Goal: Task Accomplishment & Management: Manage account settings

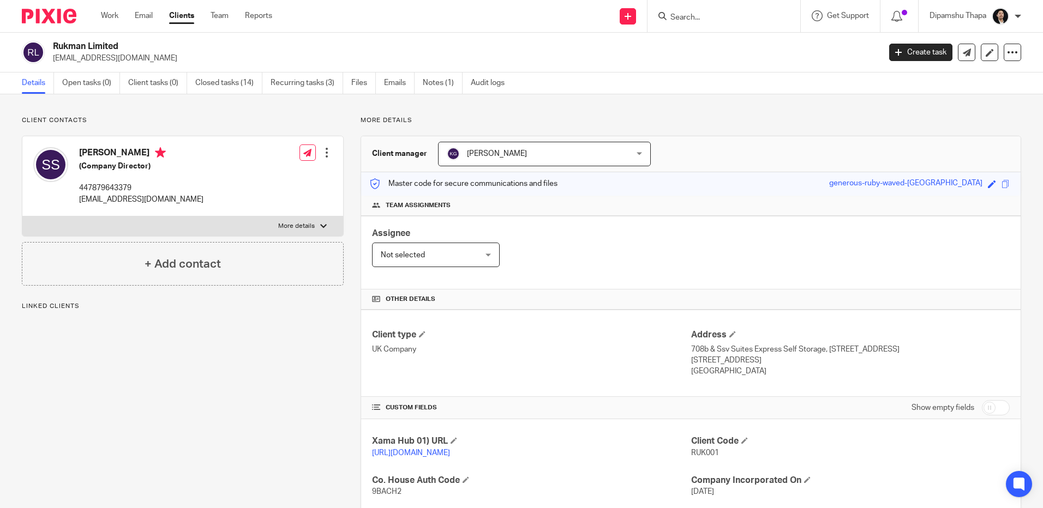
click at [35, 14] on img at bounding box center [49, 16] width 55 height 15
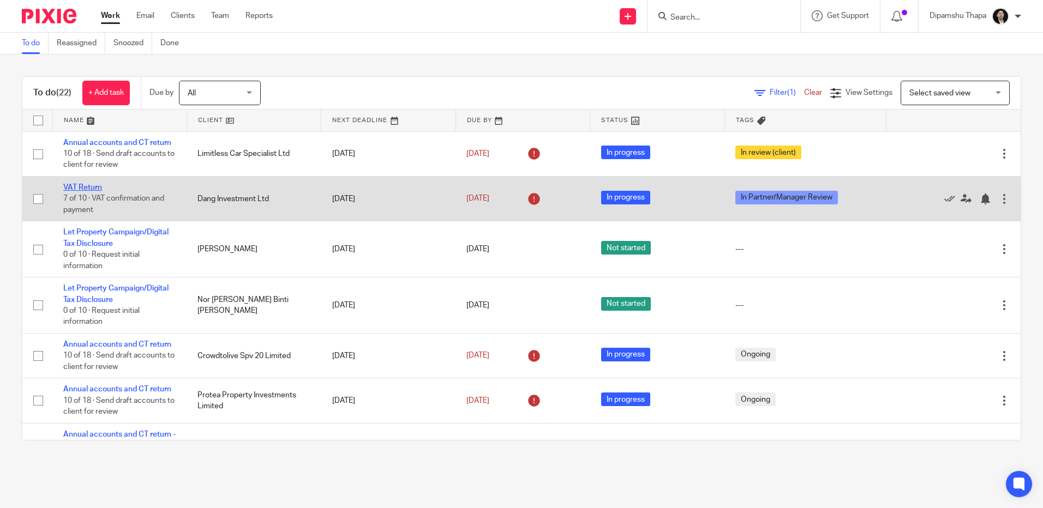
click at [88, 185] on link "VAT Return" at bounding box center [82, 188] width 39 height 8
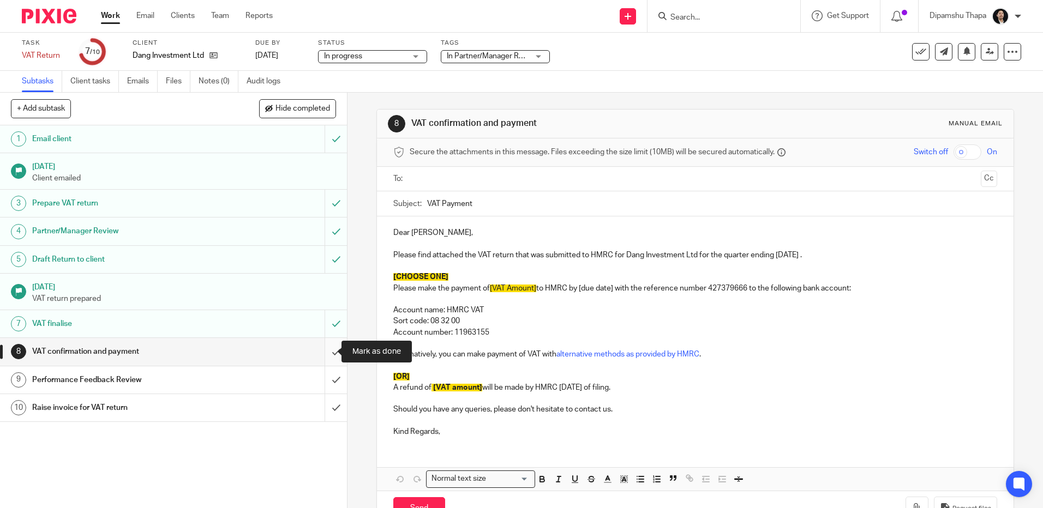
click at [322, 349] on input "submit" at bounding box center [173, 351] width 347 height 27
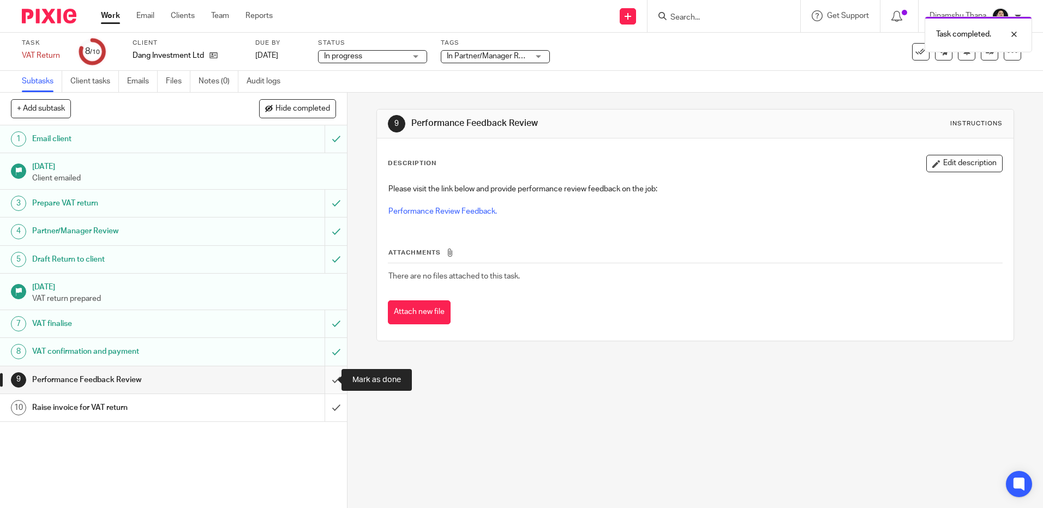
click at [325, 386] on input "submit" at bounding box center [173, 380] width 347 height 27
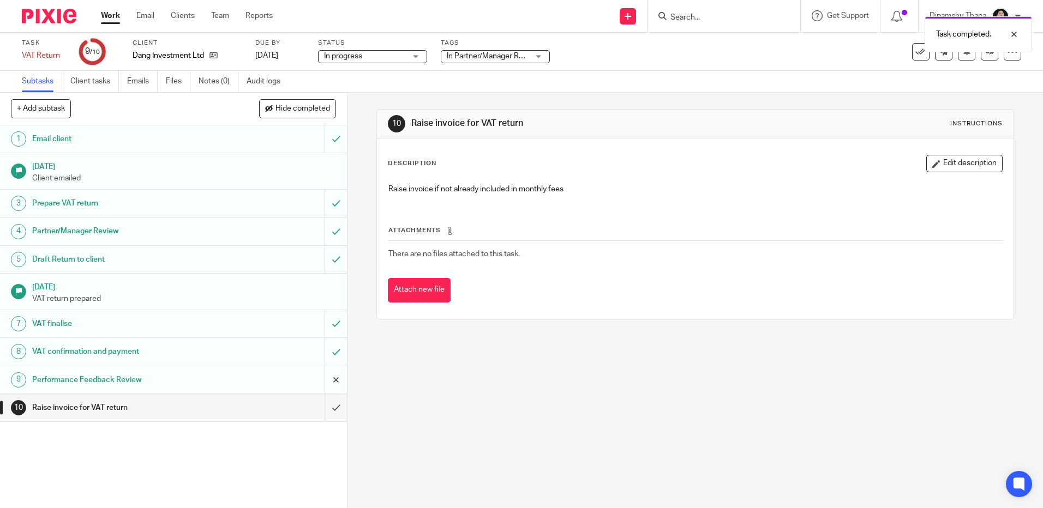
click at [326, 380] on input "submit" at bounding box center [173, 380] width 347 height 27
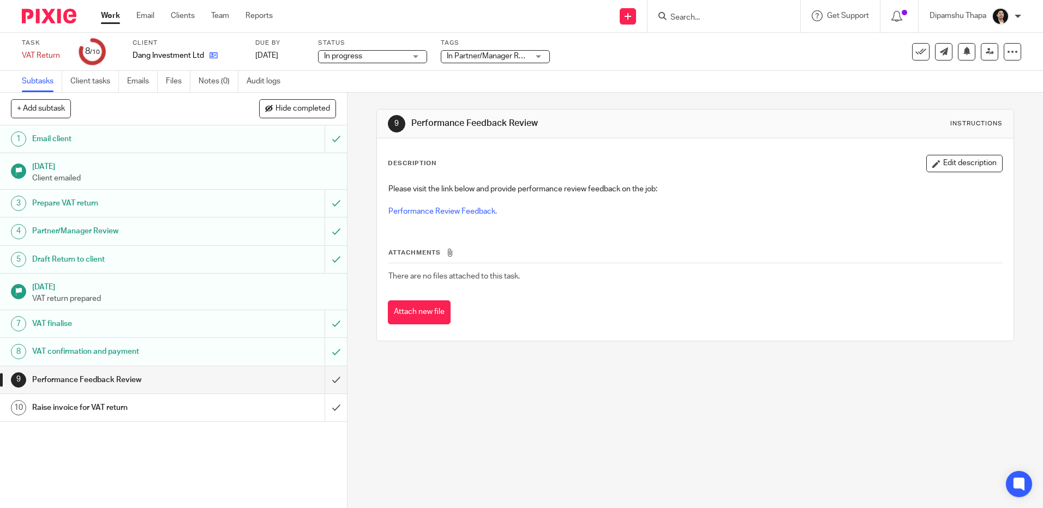
click at [208, 57] on link at bounding box center [211, 55] width 14 height 11
click at [324, 349] on input "submit" at bounding box center [173, 351] width 347 height 27
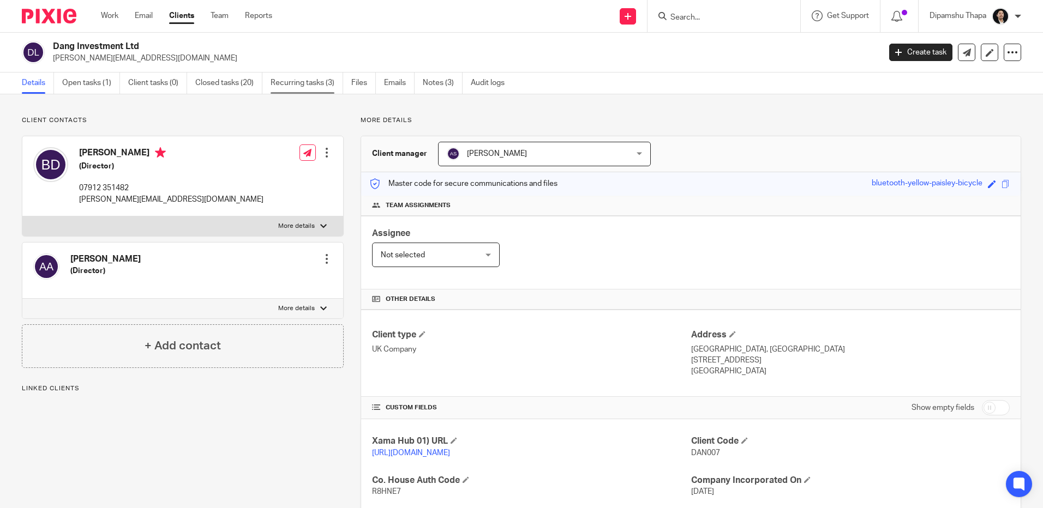
click at [298, 83] on link "Recurring tasks (3)" at bounding box center [307, 83] width 73 height 21
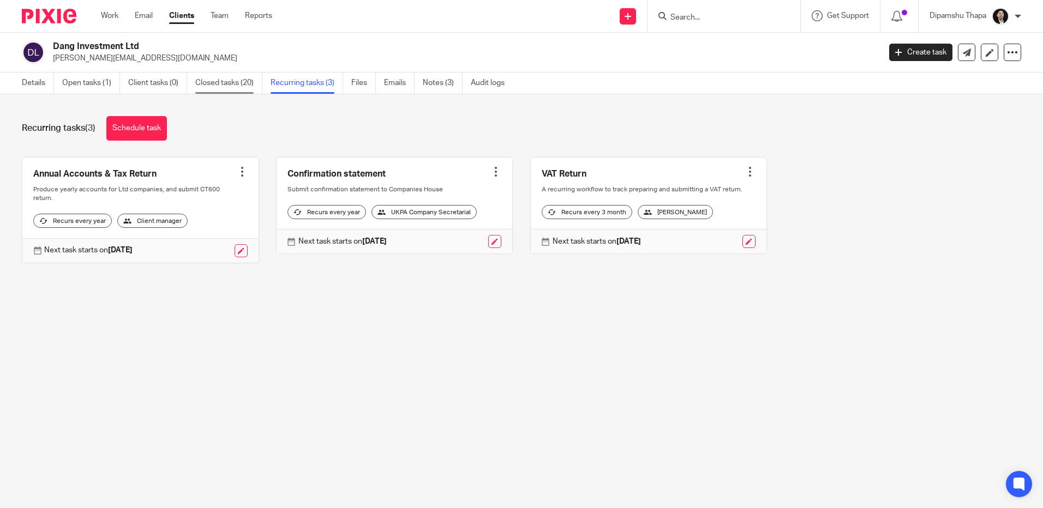
click at [201, 78] on link "Closed tasks (20)" at bounding box center [228, 83] width 67 height 21
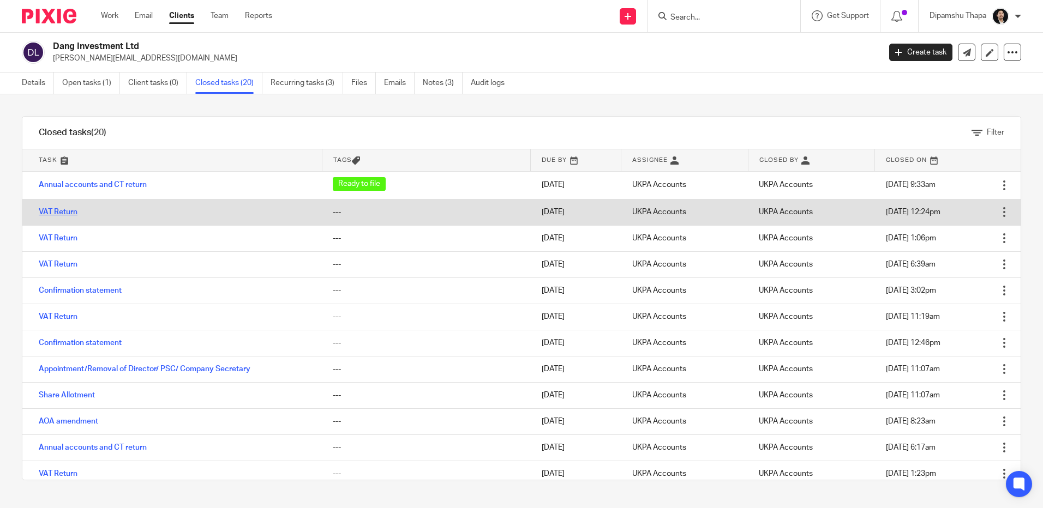
click at [67, 210] on link "VAT Return" at bounding box center [58, 212] width 39 height 8
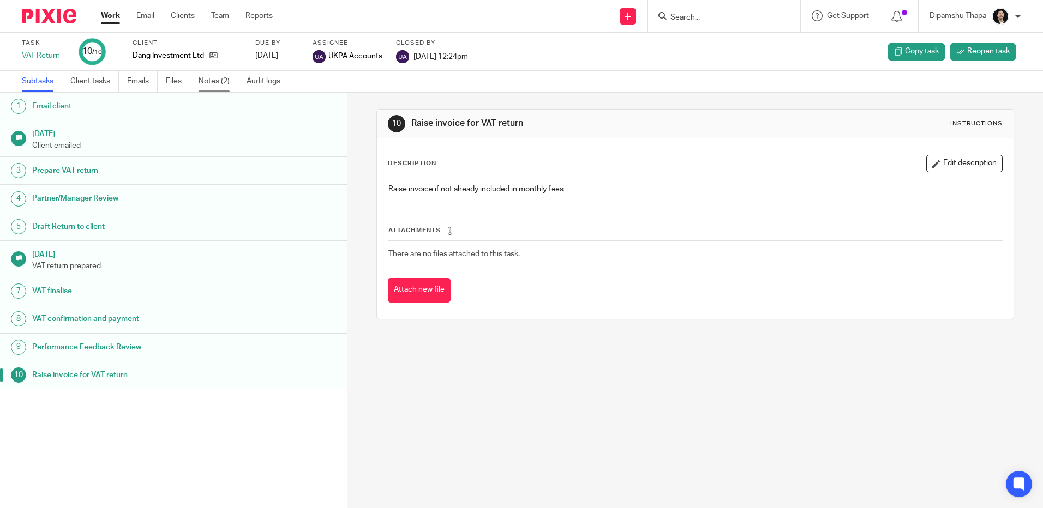
click at [223, 84] on link "Notes (2)" at bounding box center [219, 81] width 40 height 21
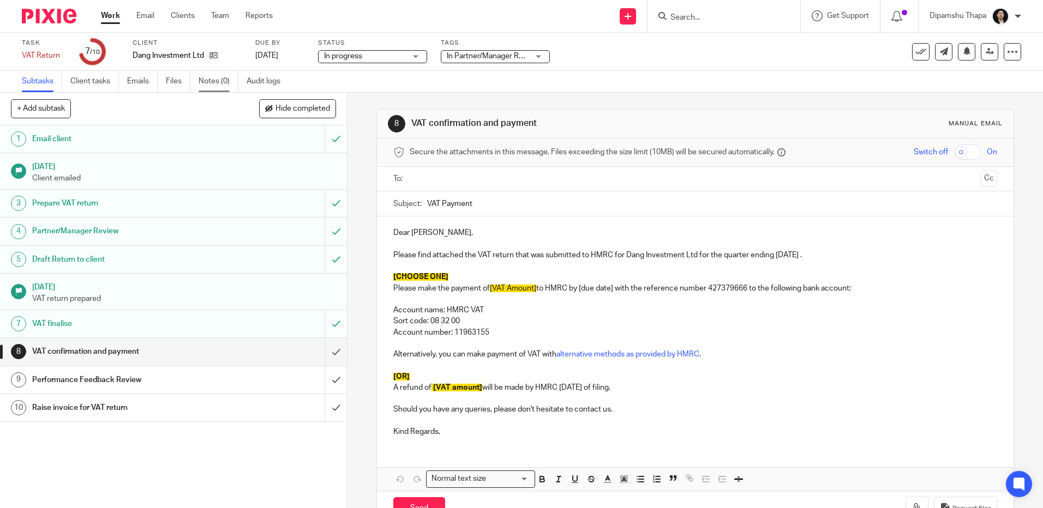
click at [222, 79] on link "Notes (0)" at bounding box center [219, 81] width 40 height 21
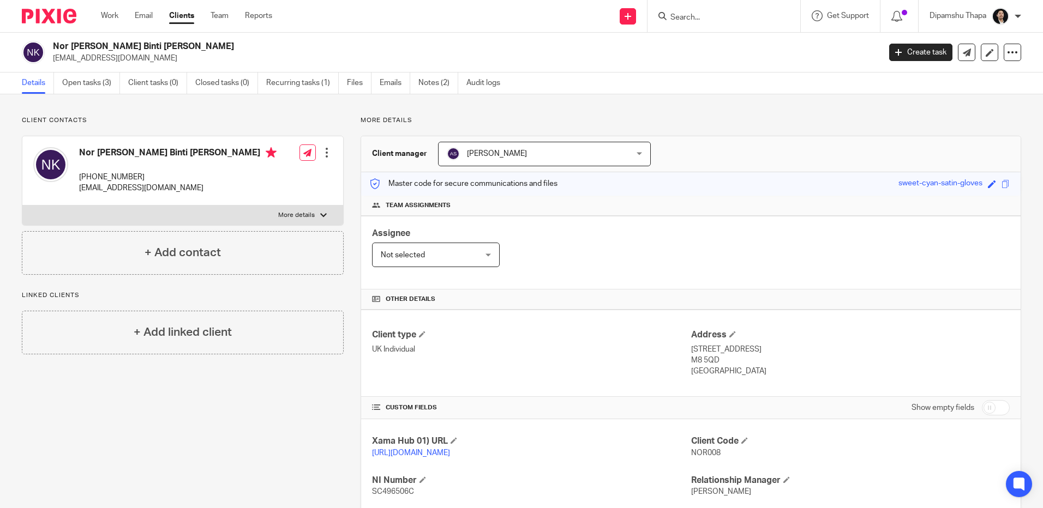
scroll to position [135, 0]
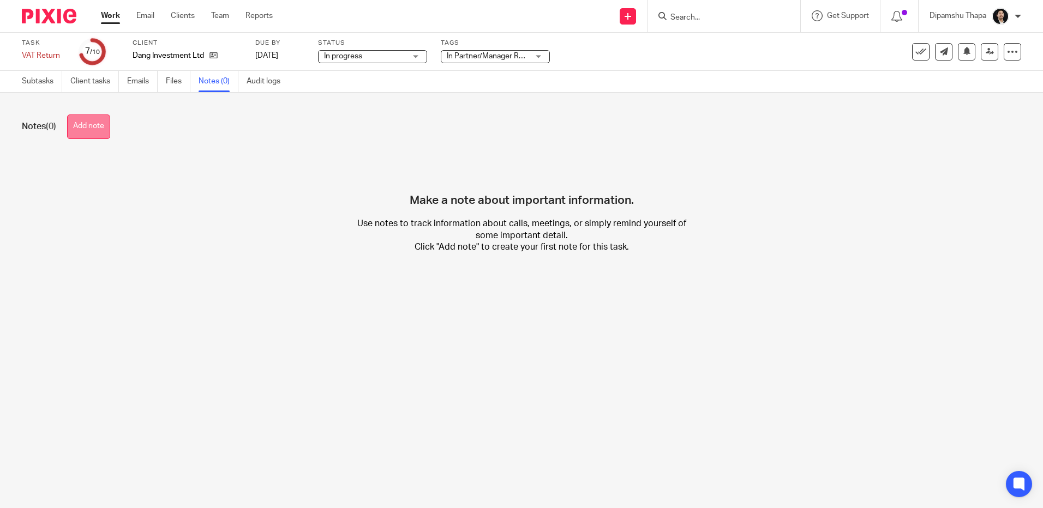
click at [90, 133] on button "Add note" at bounding box center [88, 127] width 43 height 25
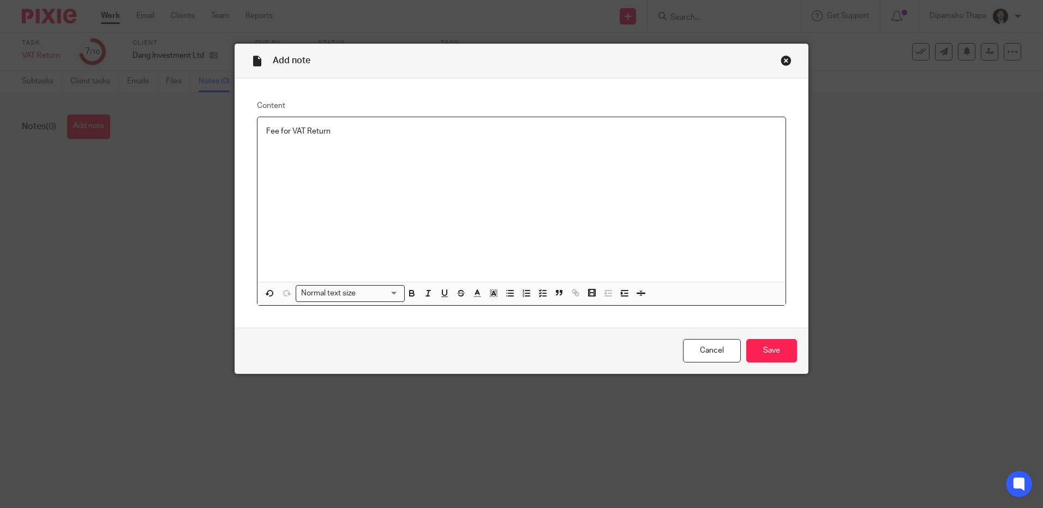
click at [402, 142] on div "Fee for VAT Return" at bounding box center [521, 199] width 528 height 165
click at [774, 359] on input "Save" at bounding box center [771, 350] width 51 height 23
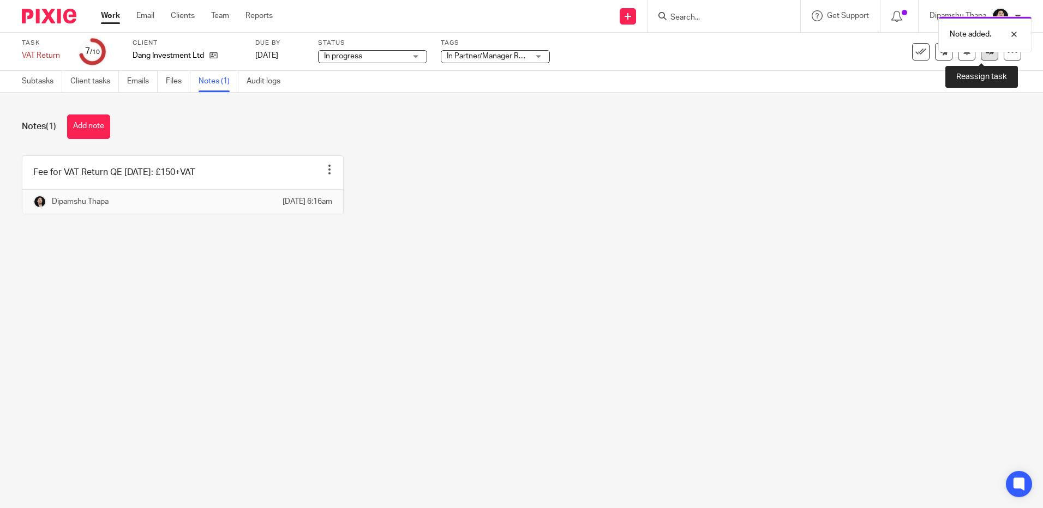
click at [981, 56] on link at bounding box center [989, 51] width 17 height 17
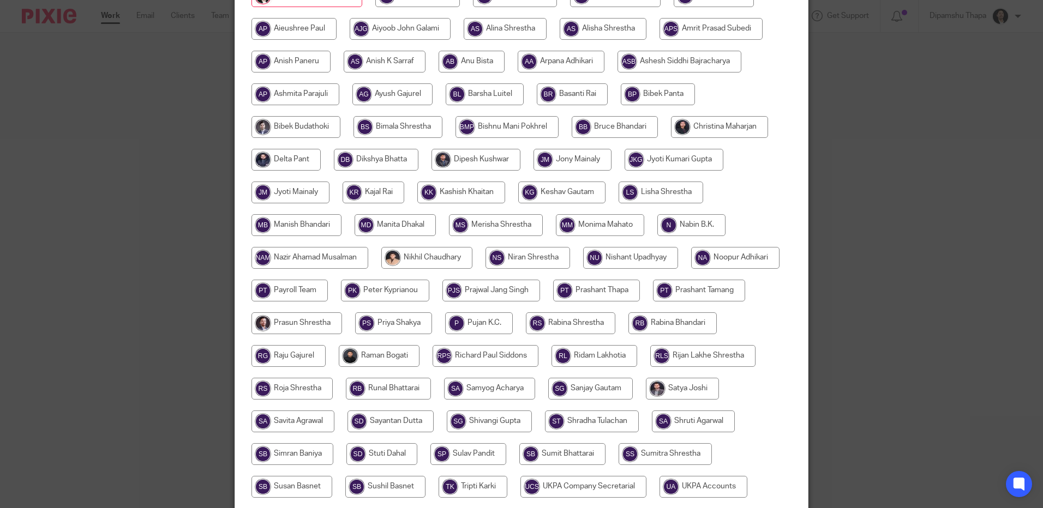
scroll to position [273, 0]
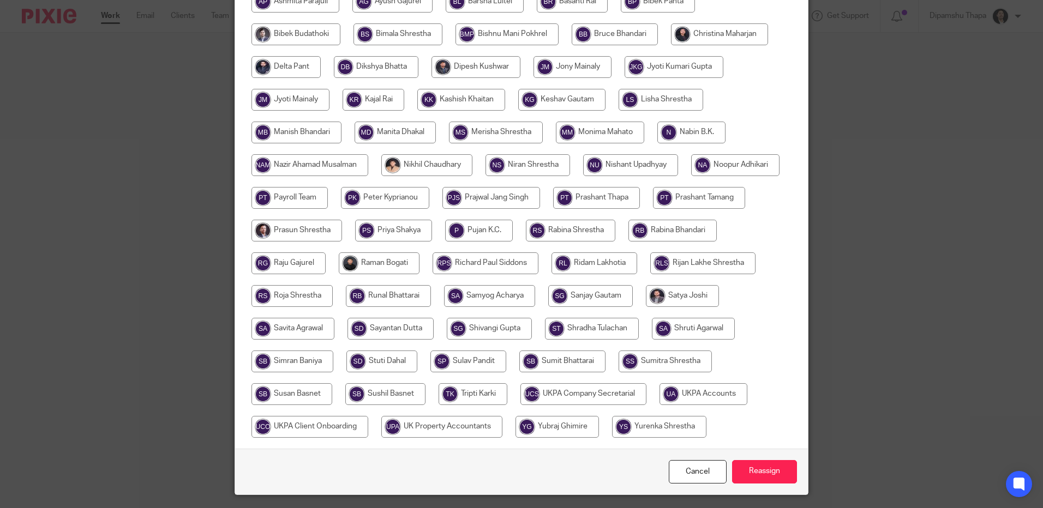
click at [659, 405] on input "radio" at bounding box center [703, 394] width 88 height 22
radio input "true"
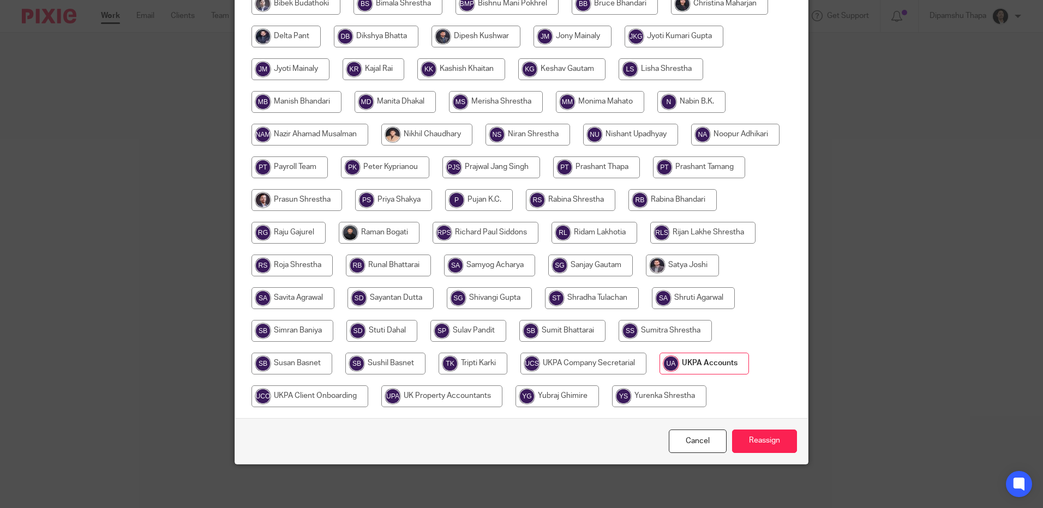
scroll to position [336, 0]
click at [767, 441] on input "Reassign" at bounding box center [764, 441] width 65 height 23
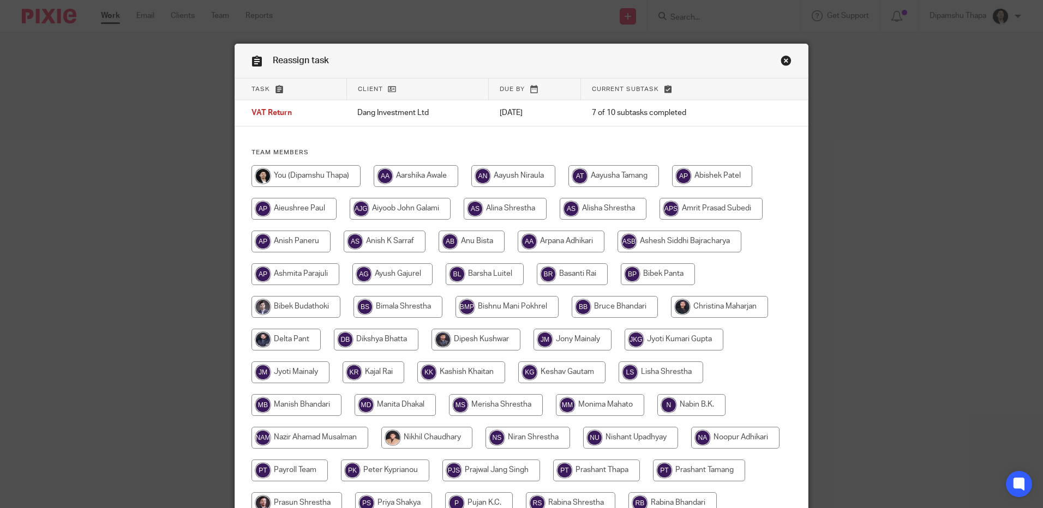
click at [782, 58] on link "Close this dialog window" at bounding box center [785, 62] width 11 height 15
